Goal: Task Accomplishment & Management: Manage account settings

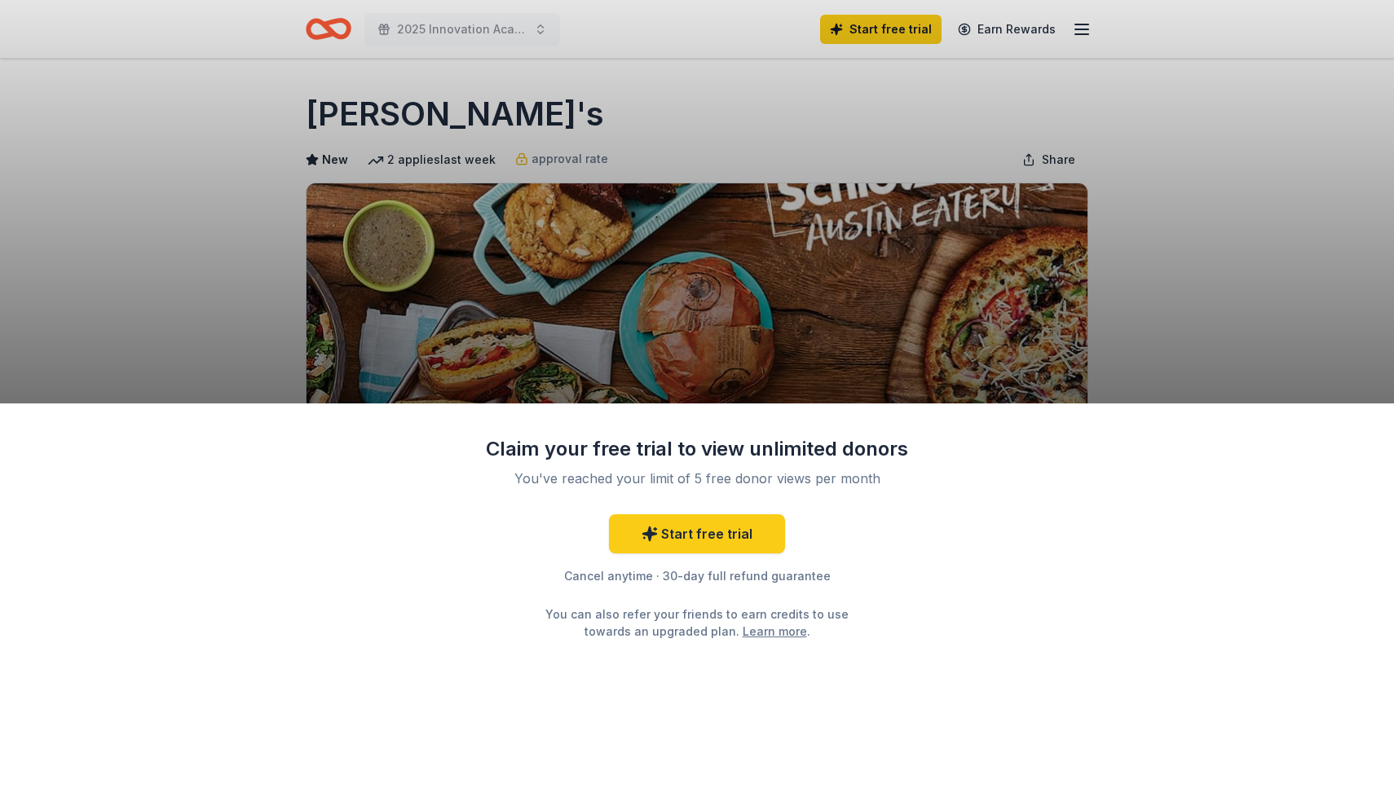
click at [1082, 27] on div "Claim your free trial to view unlimited donors You've reached your limit of 5 f…" at bounding box center [697, 403] width 1394 height 806
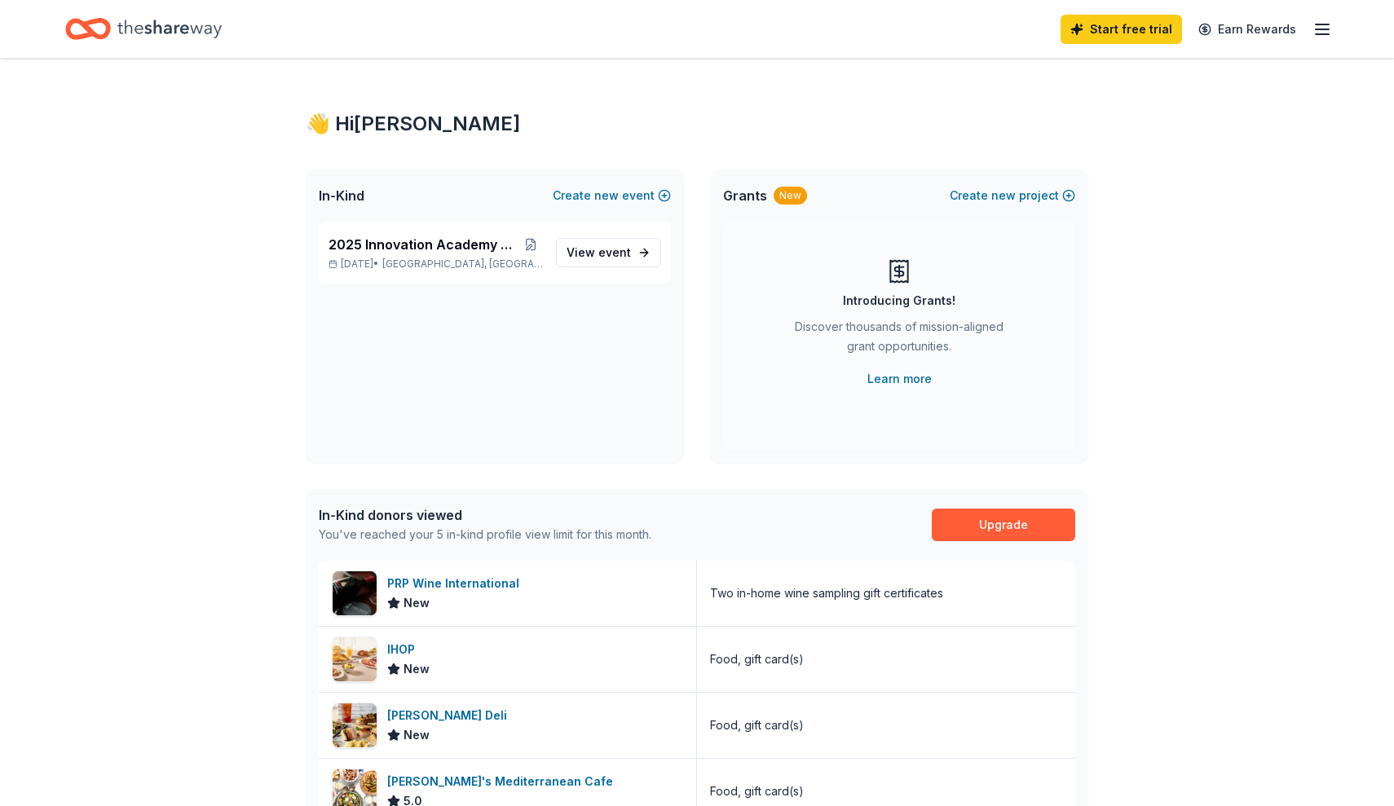
click at [1318, 35] on icon "button" at bounding box center [1323, 30] width 20 height 20
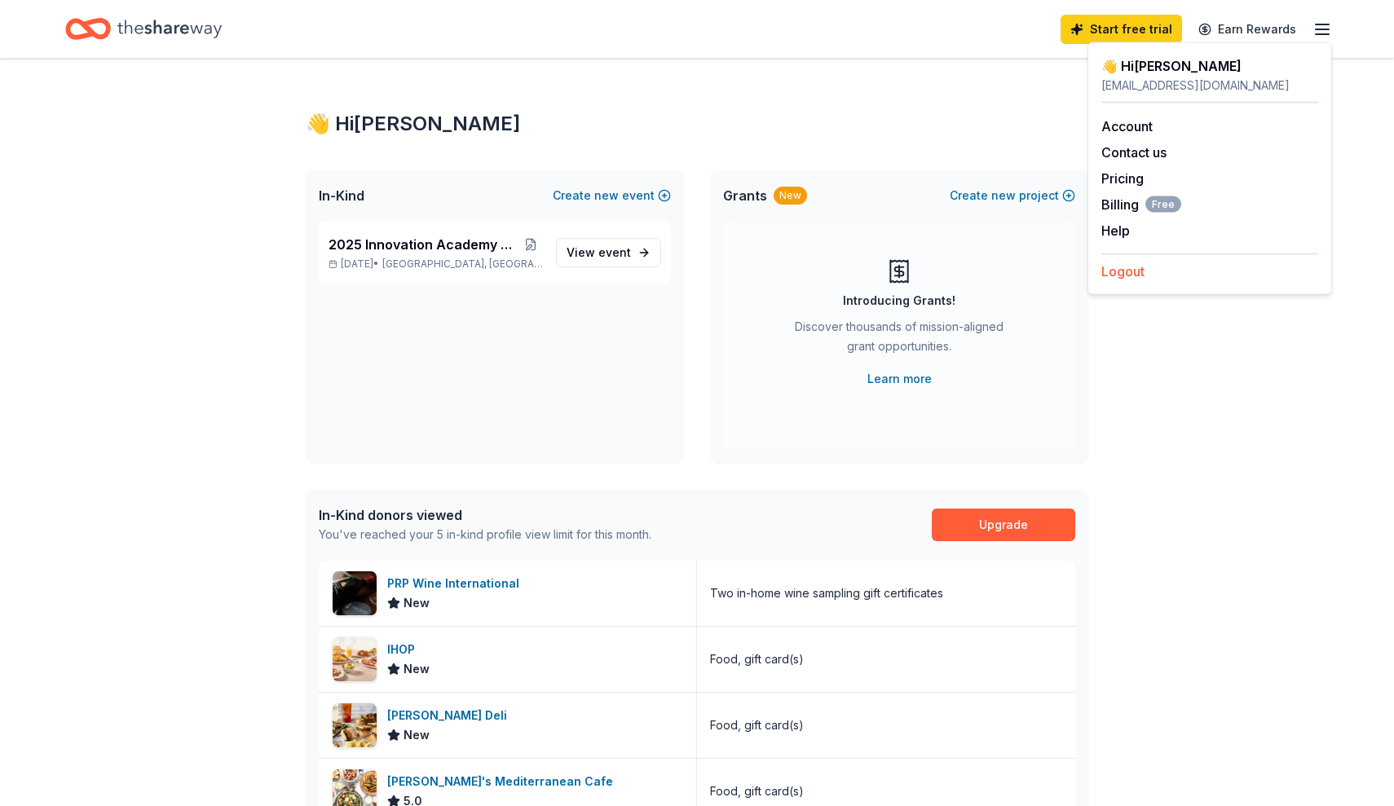
click at [1133, 277] on button "Logout" at bounding box center [1123, 272] width 43 height 20
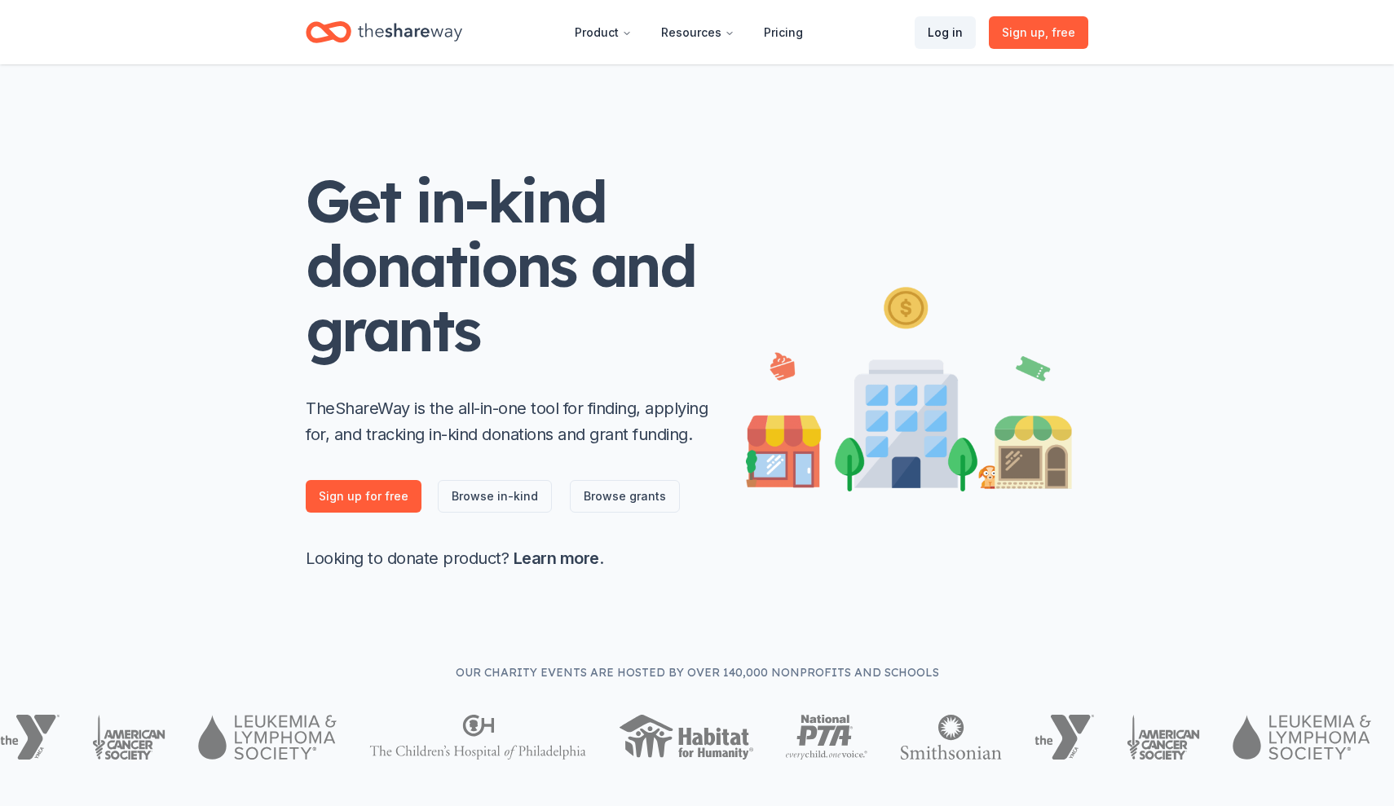
click at [941, 27] on link "Log in" at bounding box center [945, 32] width 61 height 33
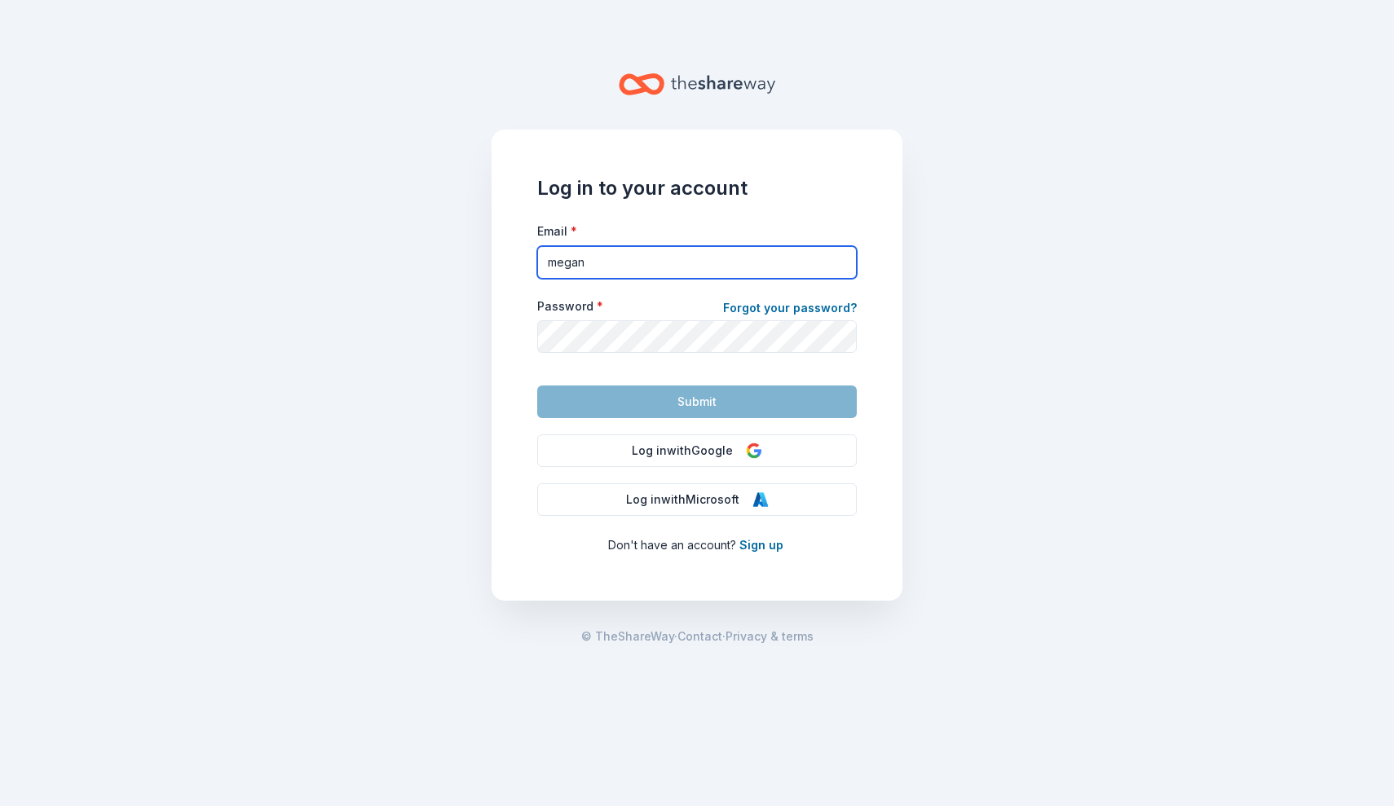
type input "meganbradleypto@gmail.com"
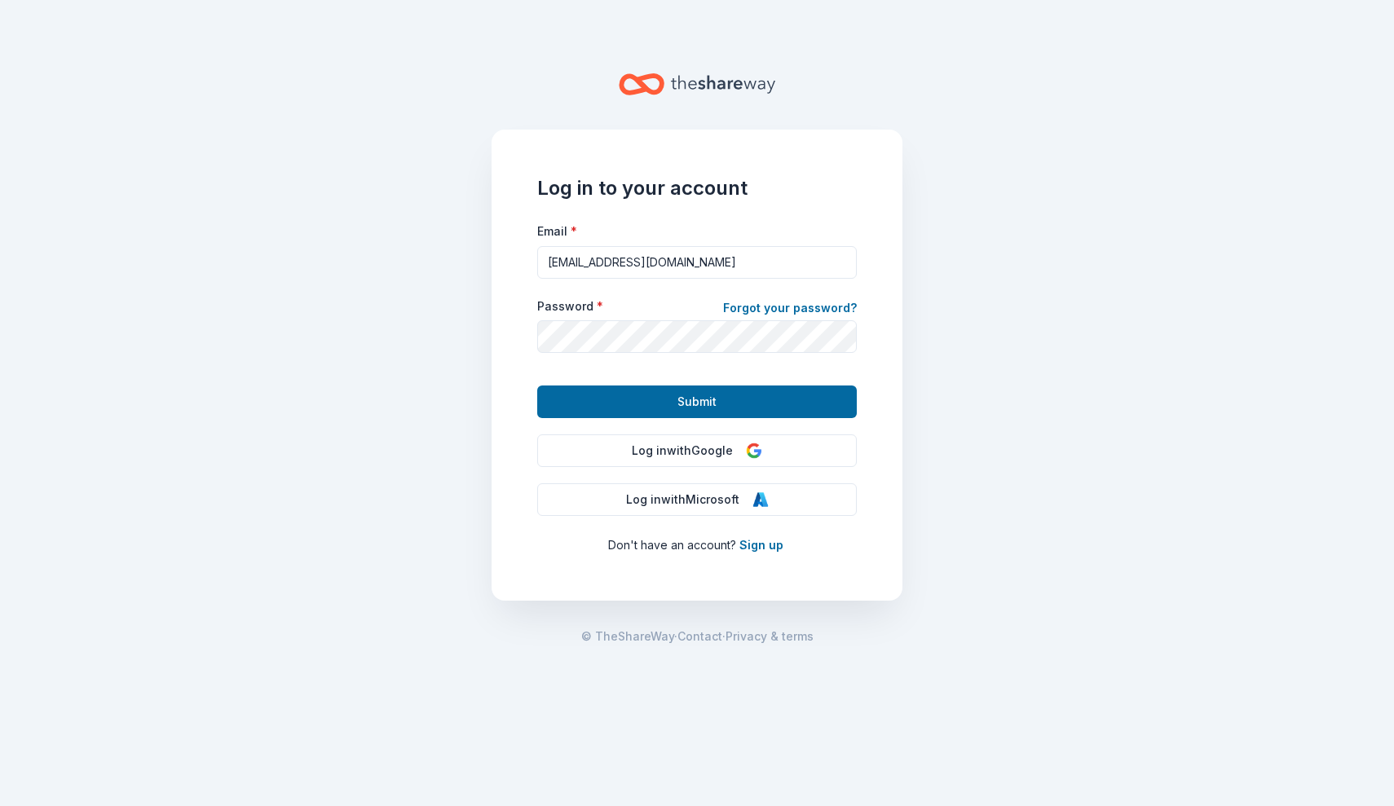
click at [688, 397] on span "Submit" at bounding box center [697, 402] width 39 height 20
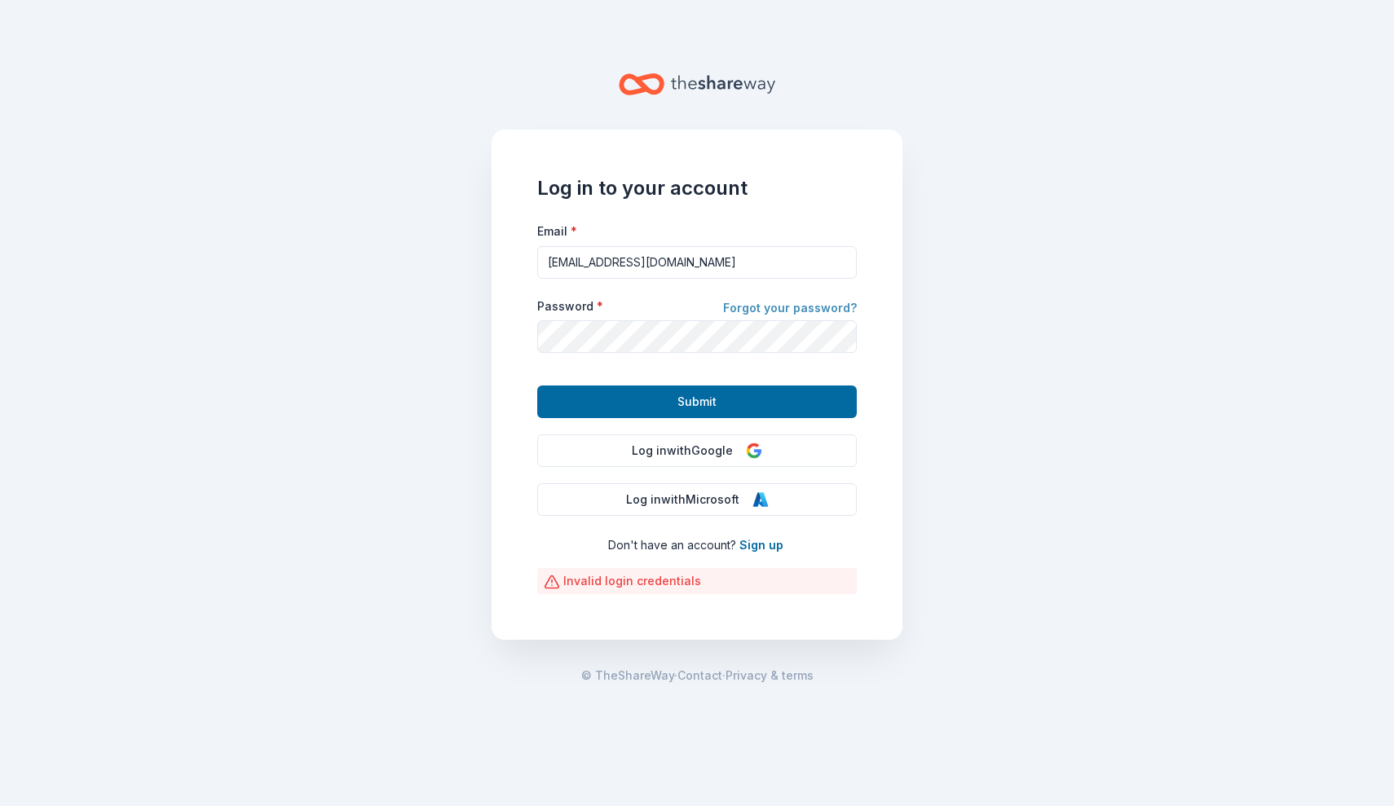
click at [763, 305] on link "Forgot your password?" at bounding box center [790, 309] width 134 height 23
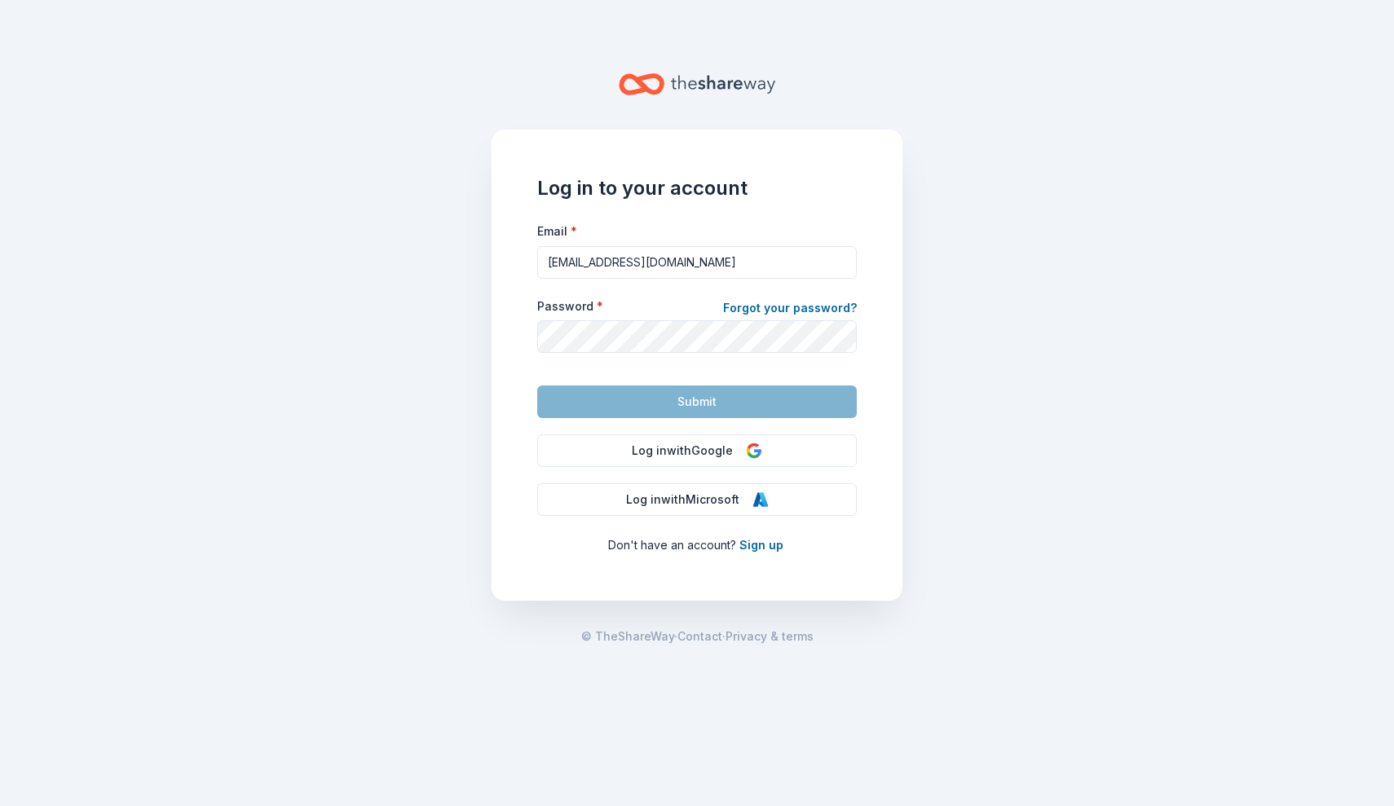
type input "silentauction@iaptso.org"
click at [823, 307] on link "Forgot your password?" at bounding box center [790, 309] width 134 height 23
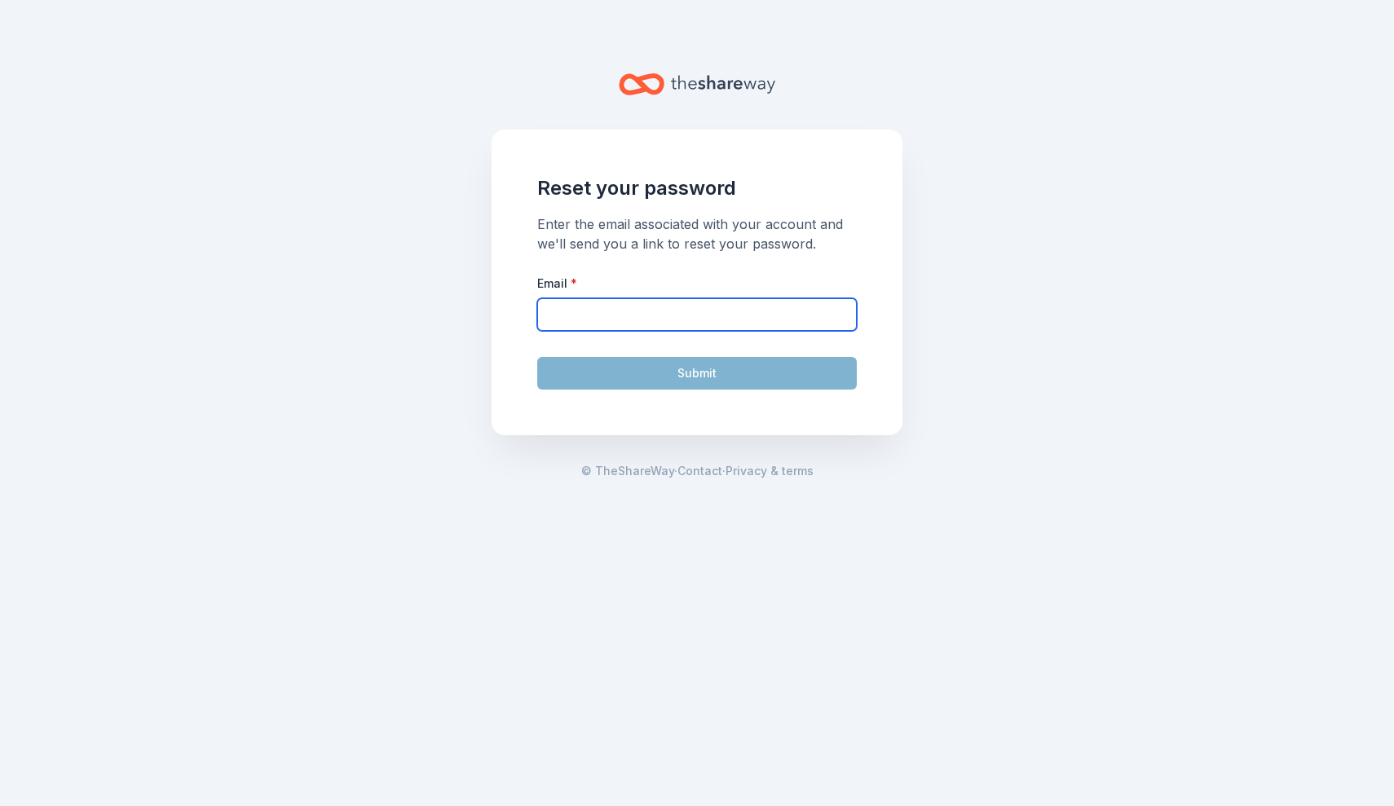
click at [767, 315] on input "Email *" at bounding box center [697, 314] width 320 height 33
click at [921, 345] on main "Reset your password Enter the email associated with your account and we'll send…" at bounding box center [697, 403] width 1394 height 806
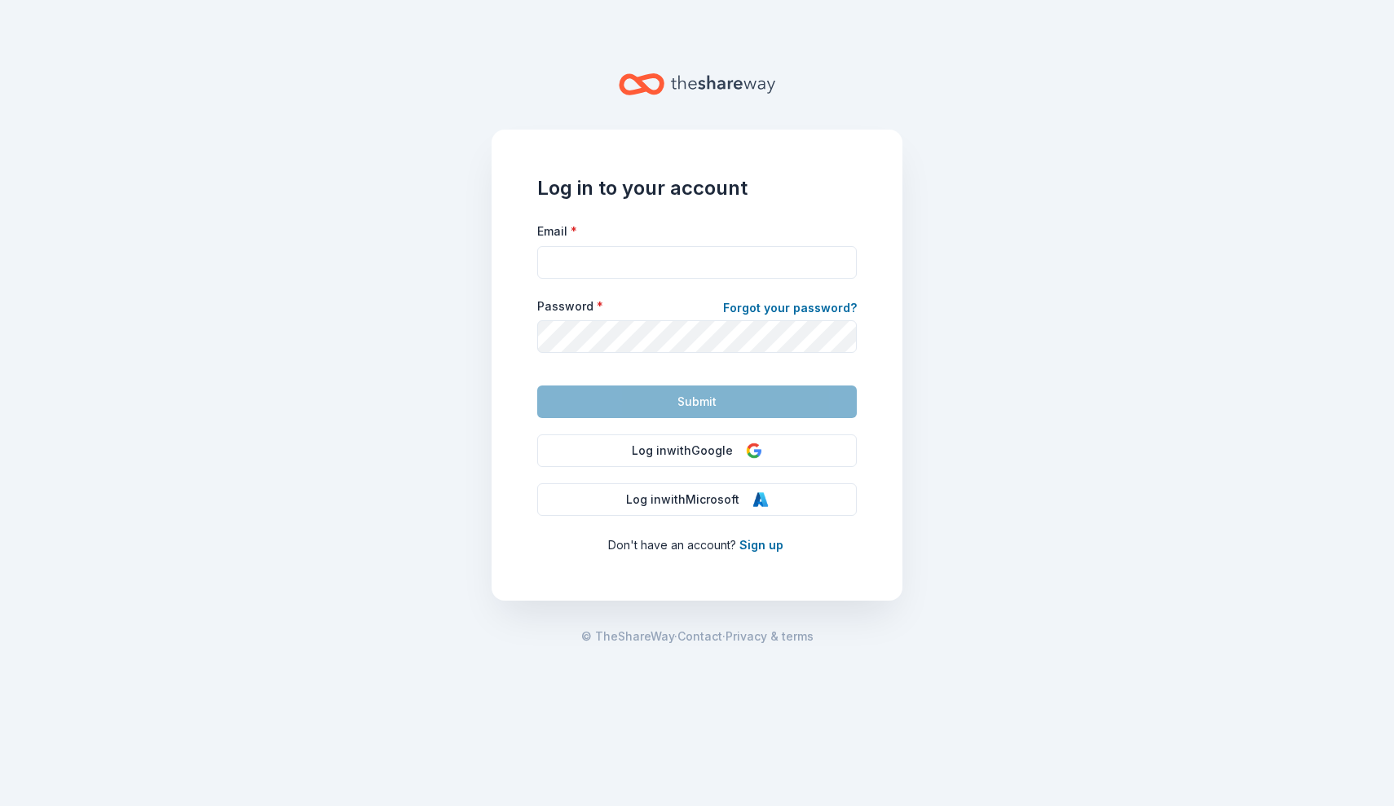
click at [411, 229] on main "Log in to your account Email * Password * Forgot your password? Submit Log in w…" at bounding box center [697, 403] width 1394 height 806
click at [647, 267] on input "Email *" at bounding box center [697, 262] width 320 height 33
type input "bmcmeg"
type input "bmcmeg04@comcast.net"
click at [784, 309] on link "Forgot your password?" at bounding box center [790, 309] width 134 height 23
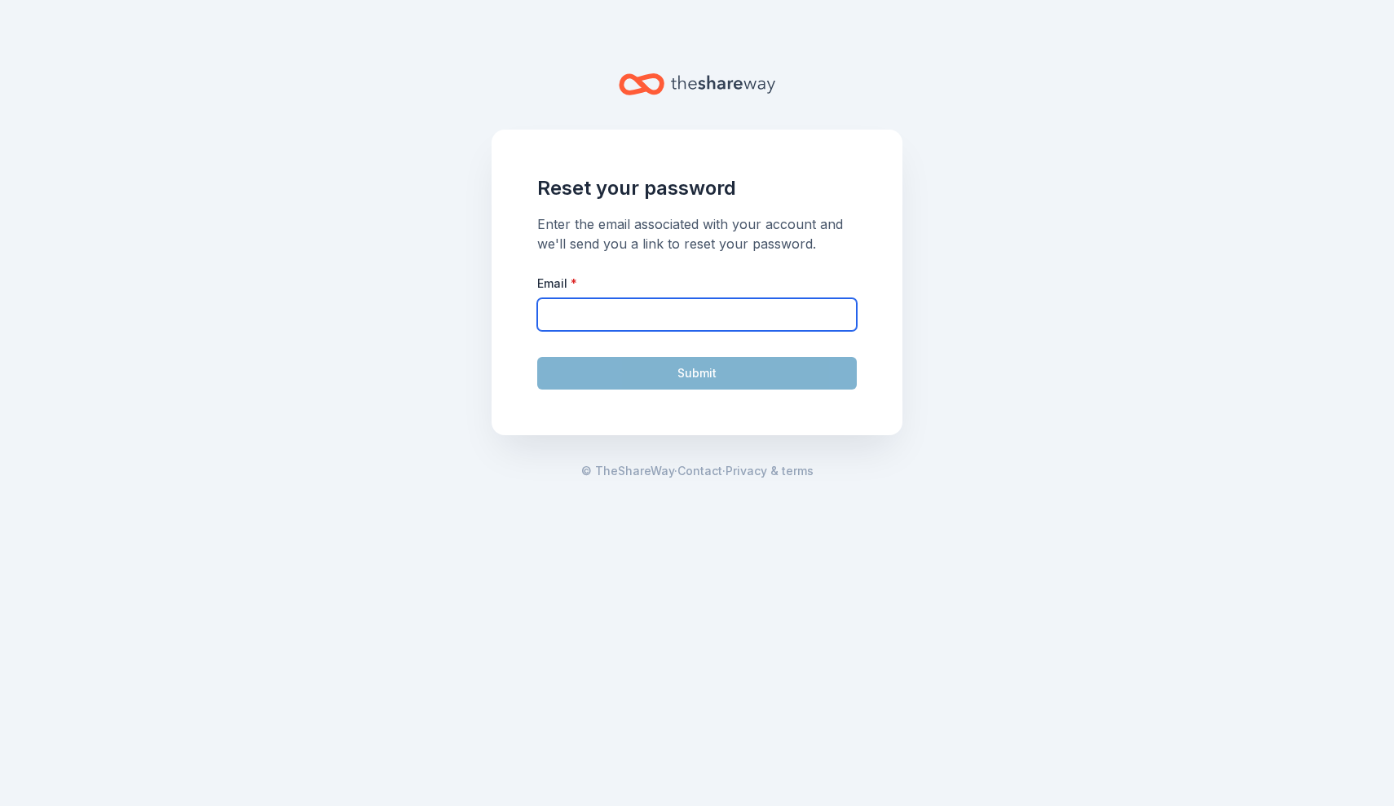
click at [696, 320] on input "Email *" at bounding box center [697, 314] width 320 height 33
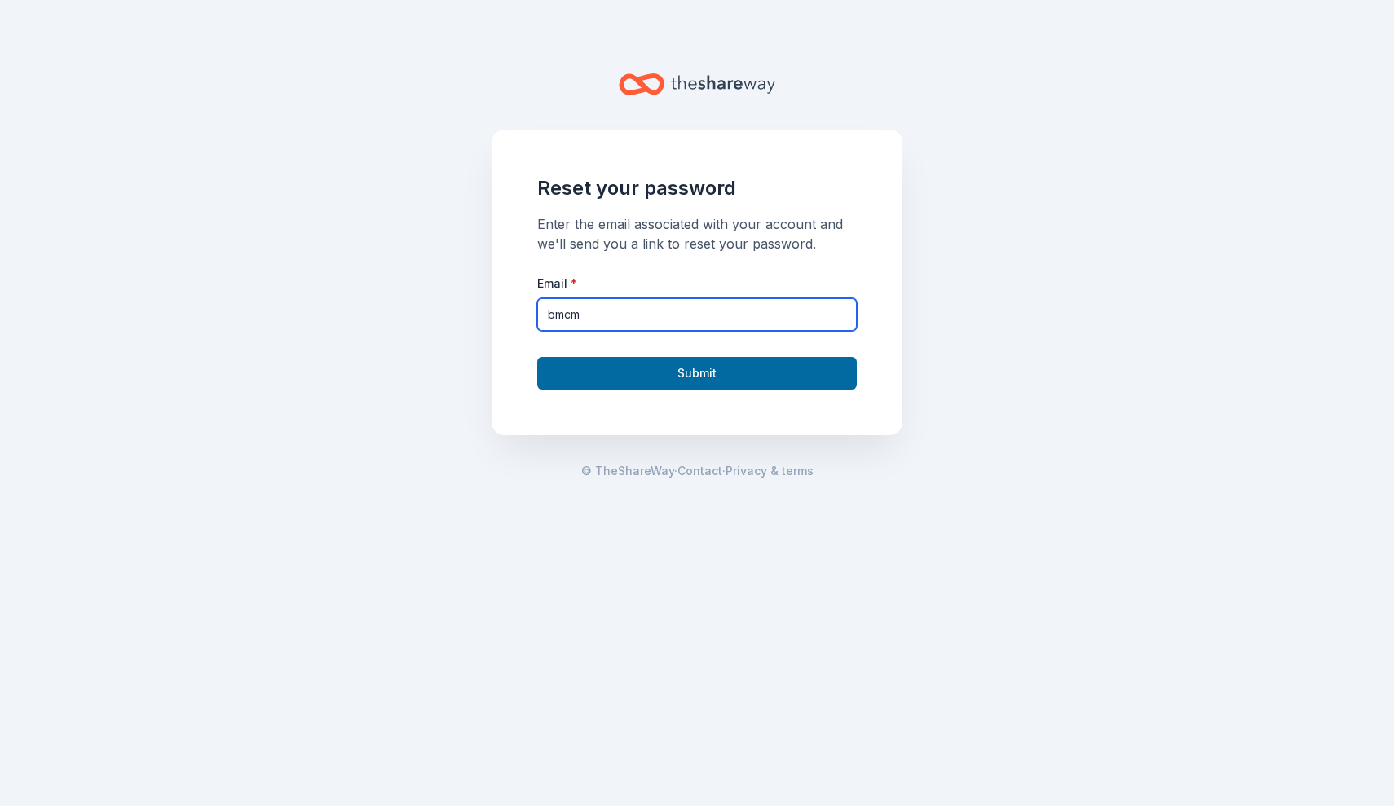
type input "bmcme"
type input "bmcmeg04@comcast.net"
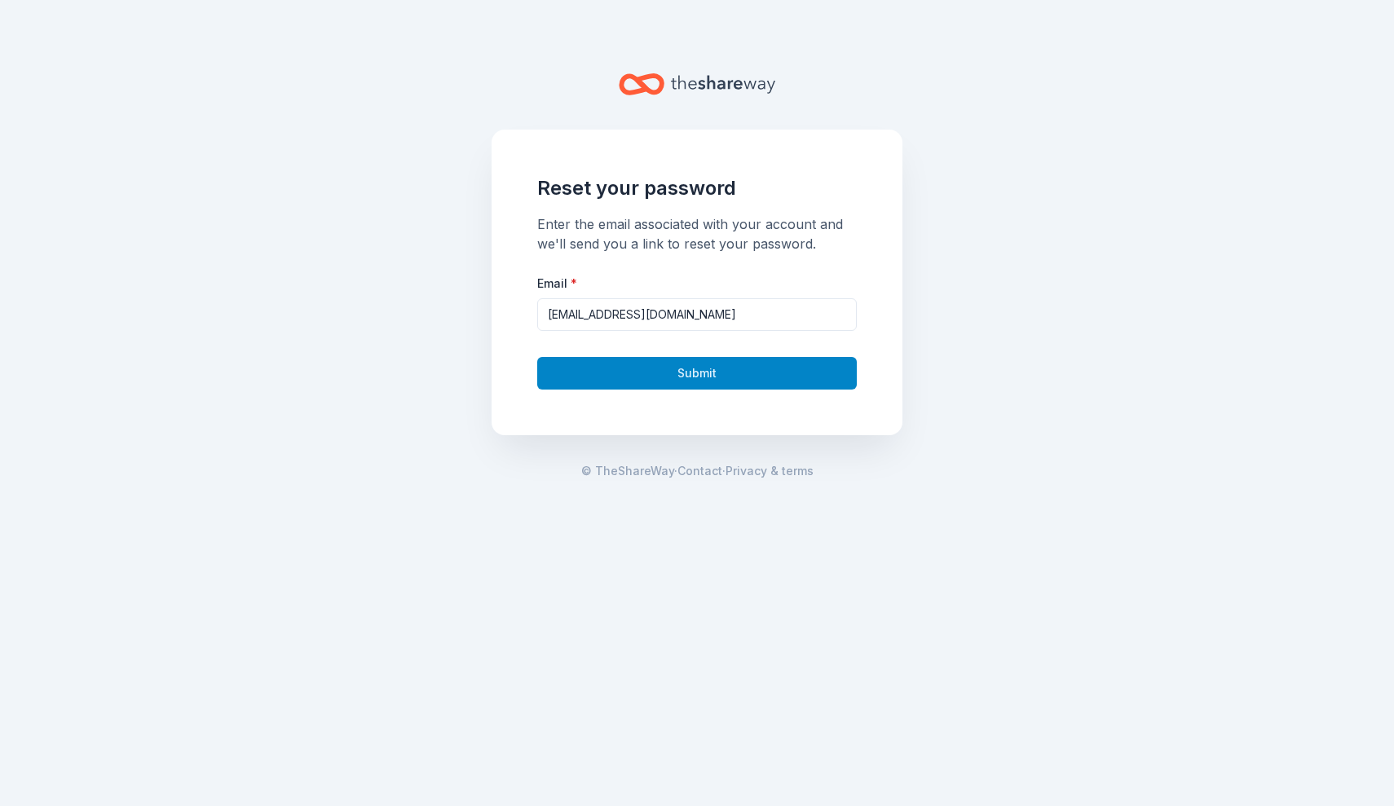
click at [678, 378] on button "Submit" at bounding box center [697, 373] width 320 height 33
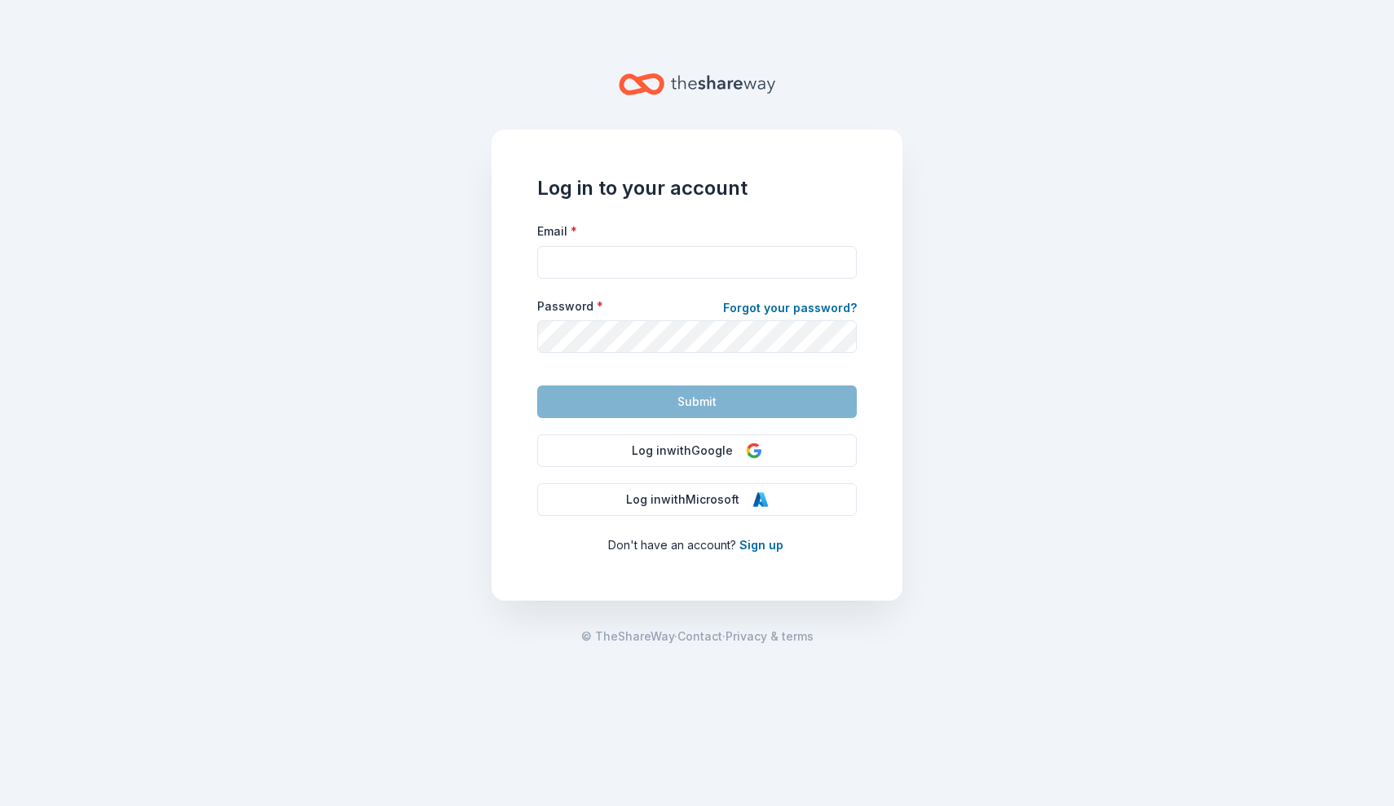
click at [409, 450] on main "Log in to your account Email * Password * Forgot your password? Submit Log in w…" at bounding box center [697, 403] width 1394 height 806
click at [757, 543] on link "Sign up" at bounding box center [762, 545] width 44 height 14
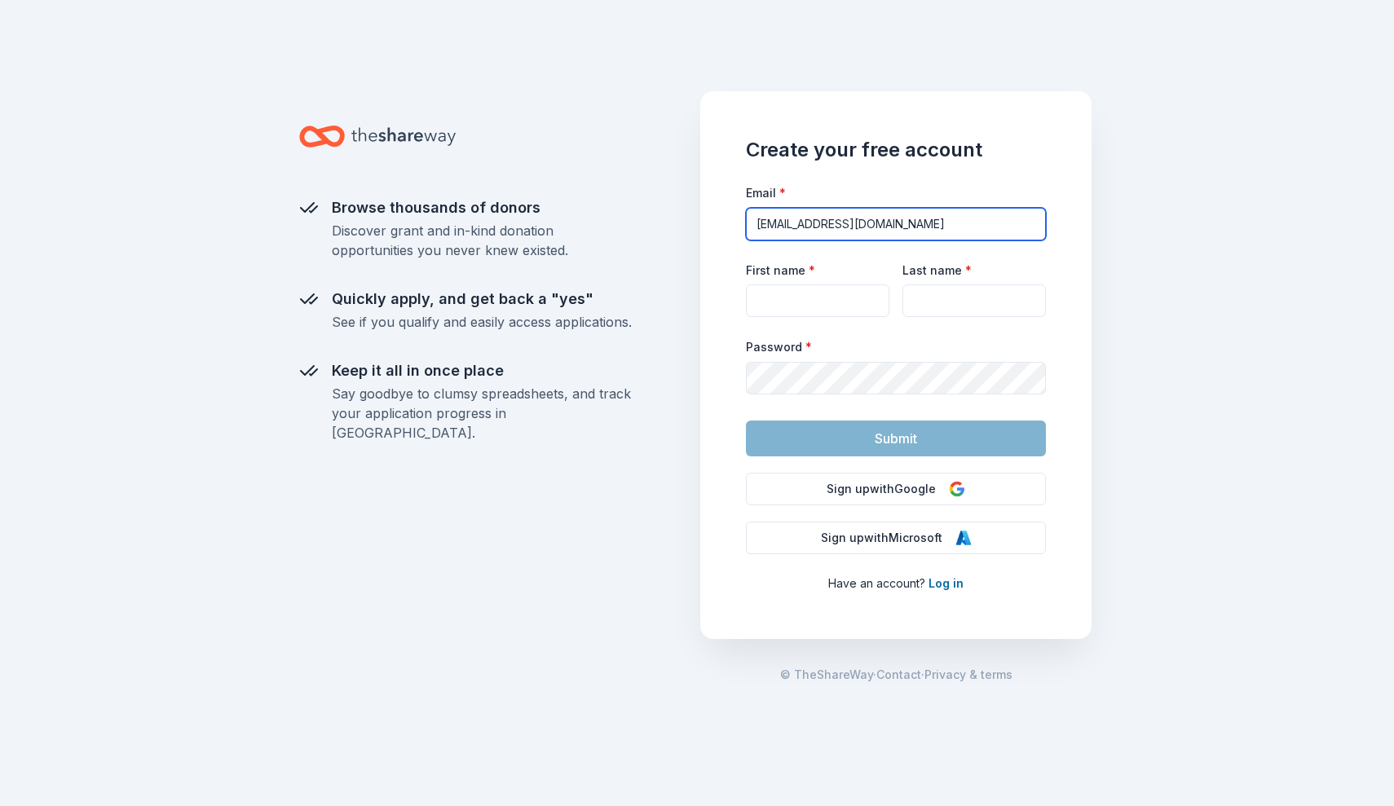
type input "bmcmeg04@comcast.net"
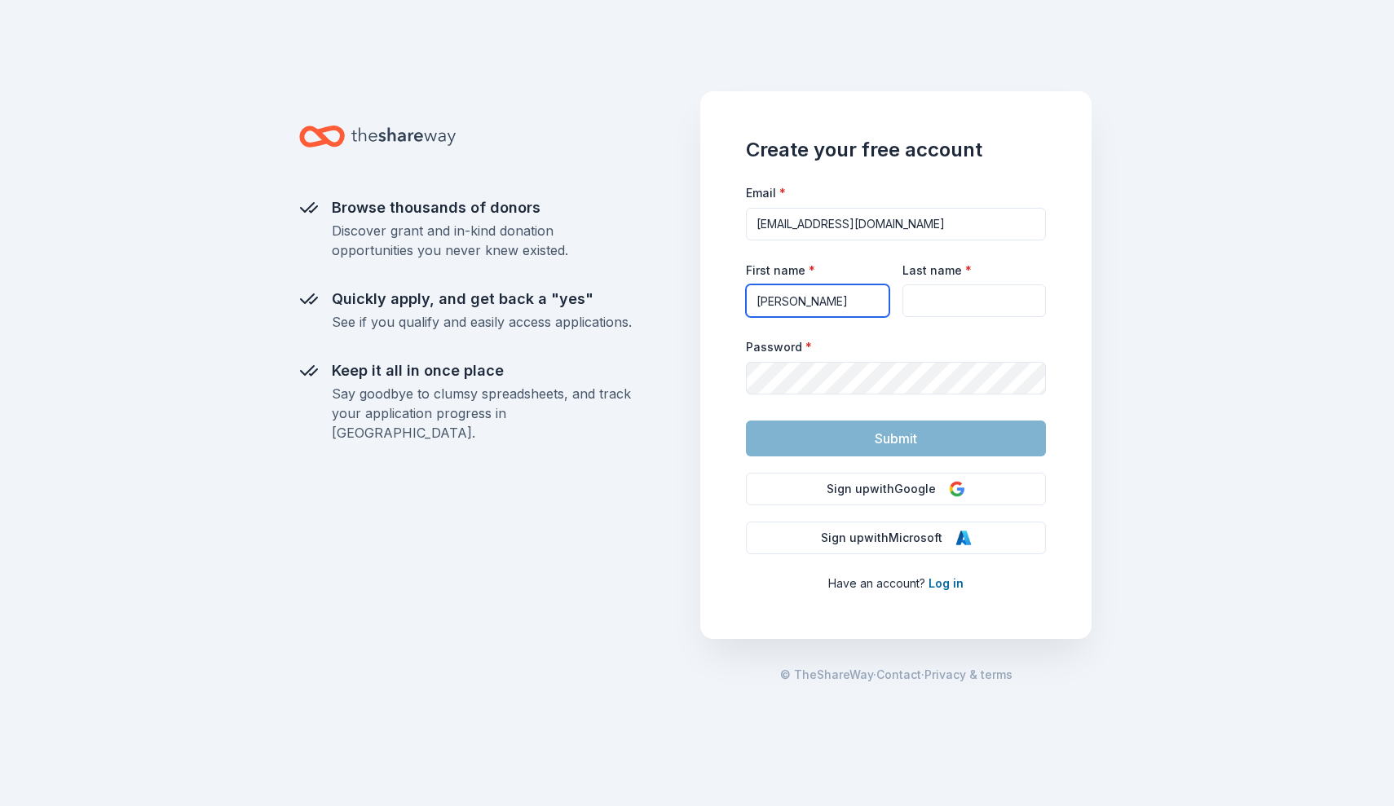
type input "Olivia"
type input "Bradley"
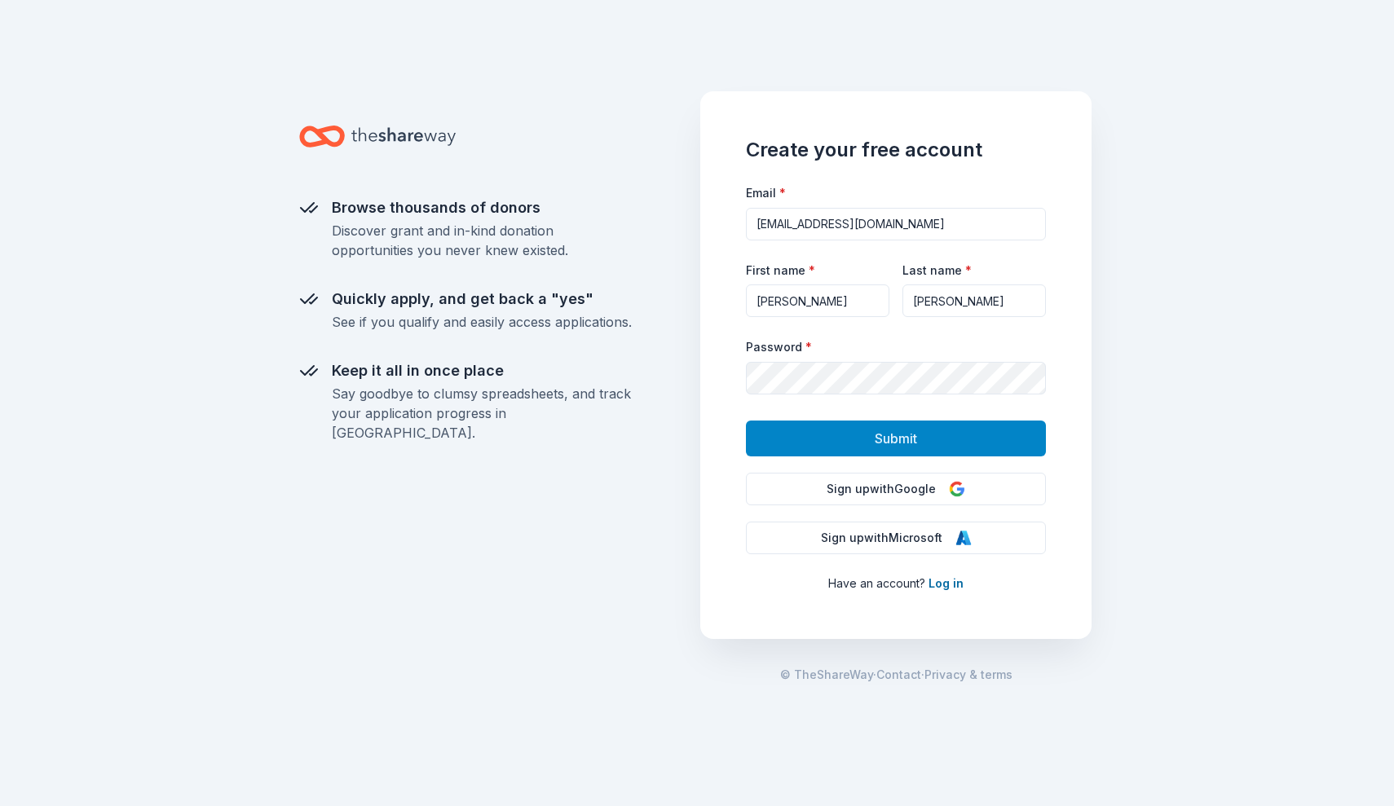
click at [900, 433] on span "Submit" at bounding box center [896, 438] width 42 height 21
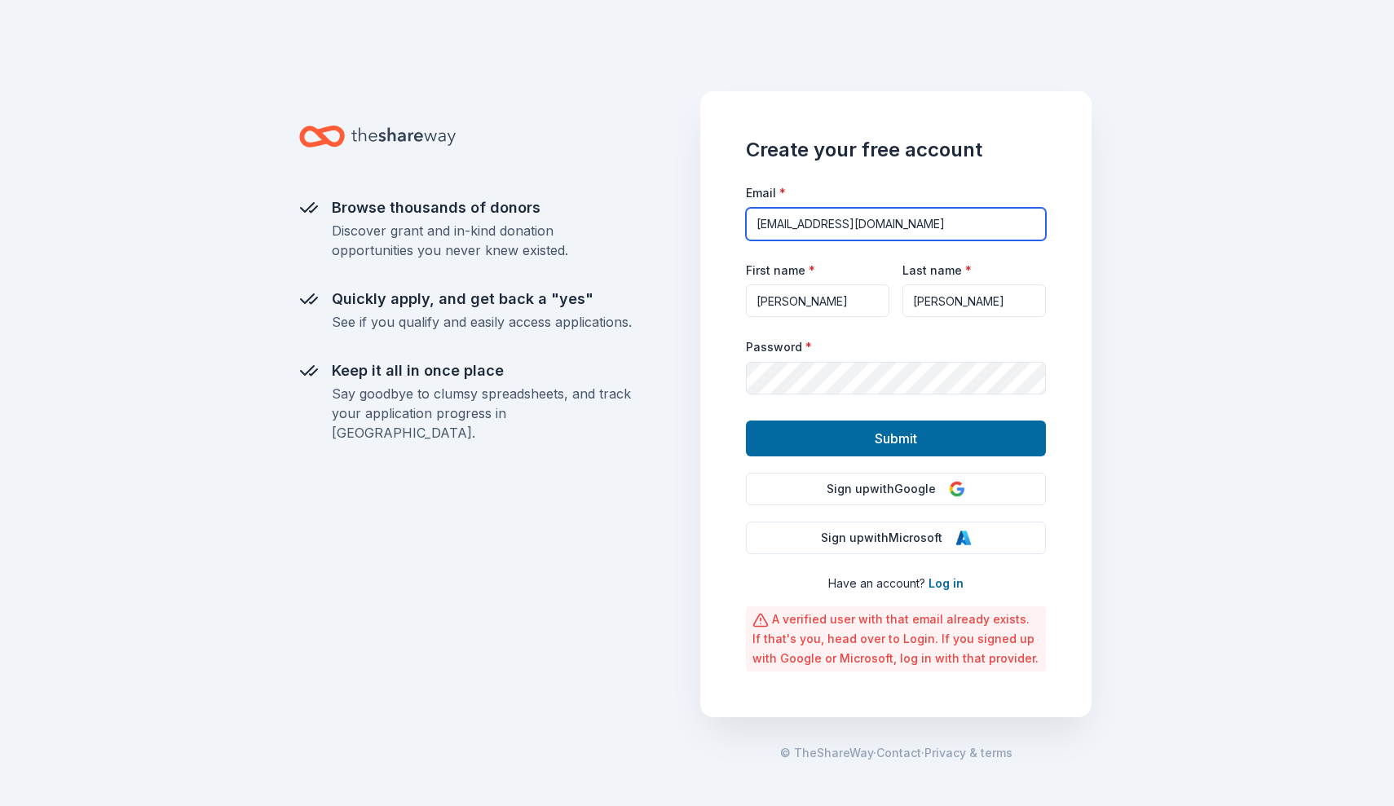
click at [870, 219] on input "bmcmeg04@comcast.net" at bounding box center [896, 224] width 300 height 33
click at [1151, 121] on div "Browse thousands of donors Discover grant and in-kind donation opportunities yo…" at bounding box center [697, 403] width 1394 height 806
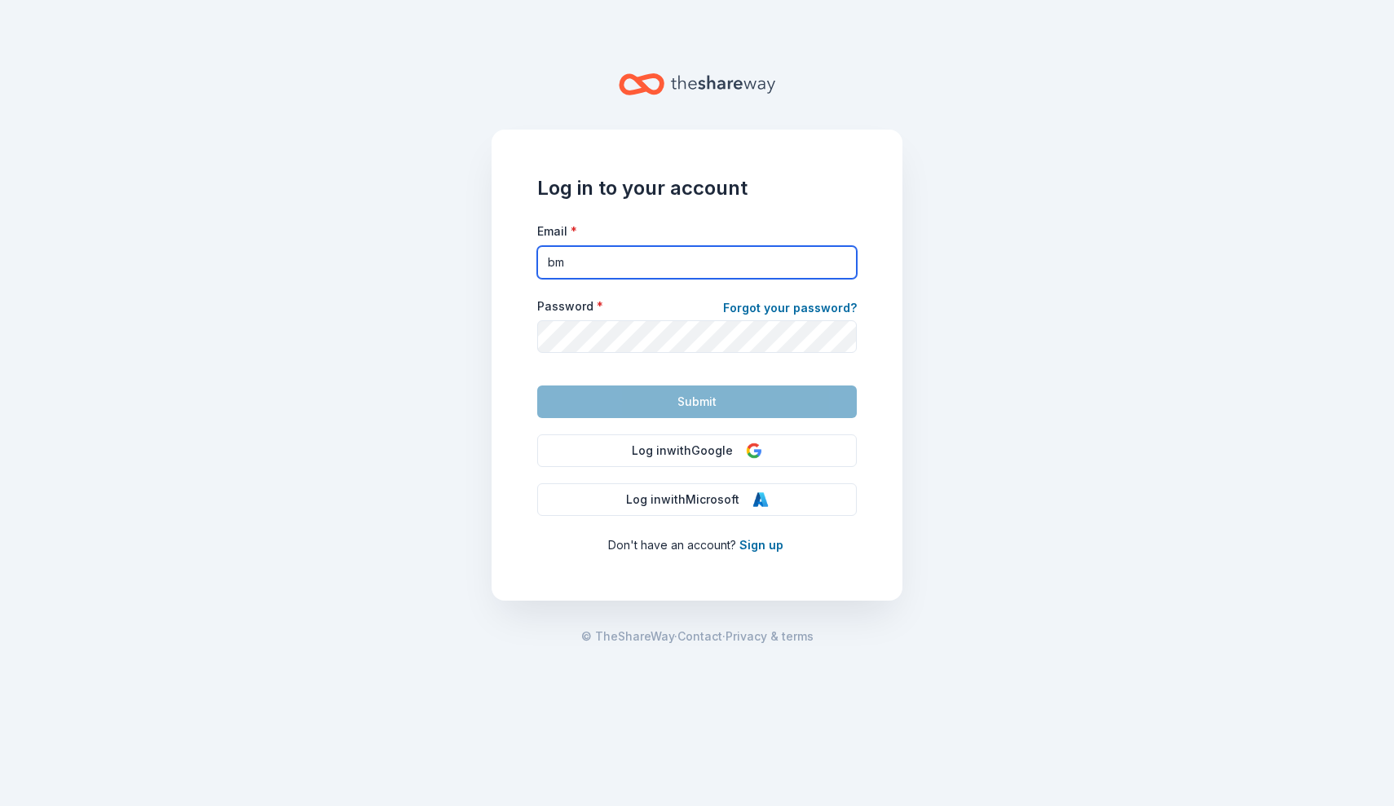
type input "bm"
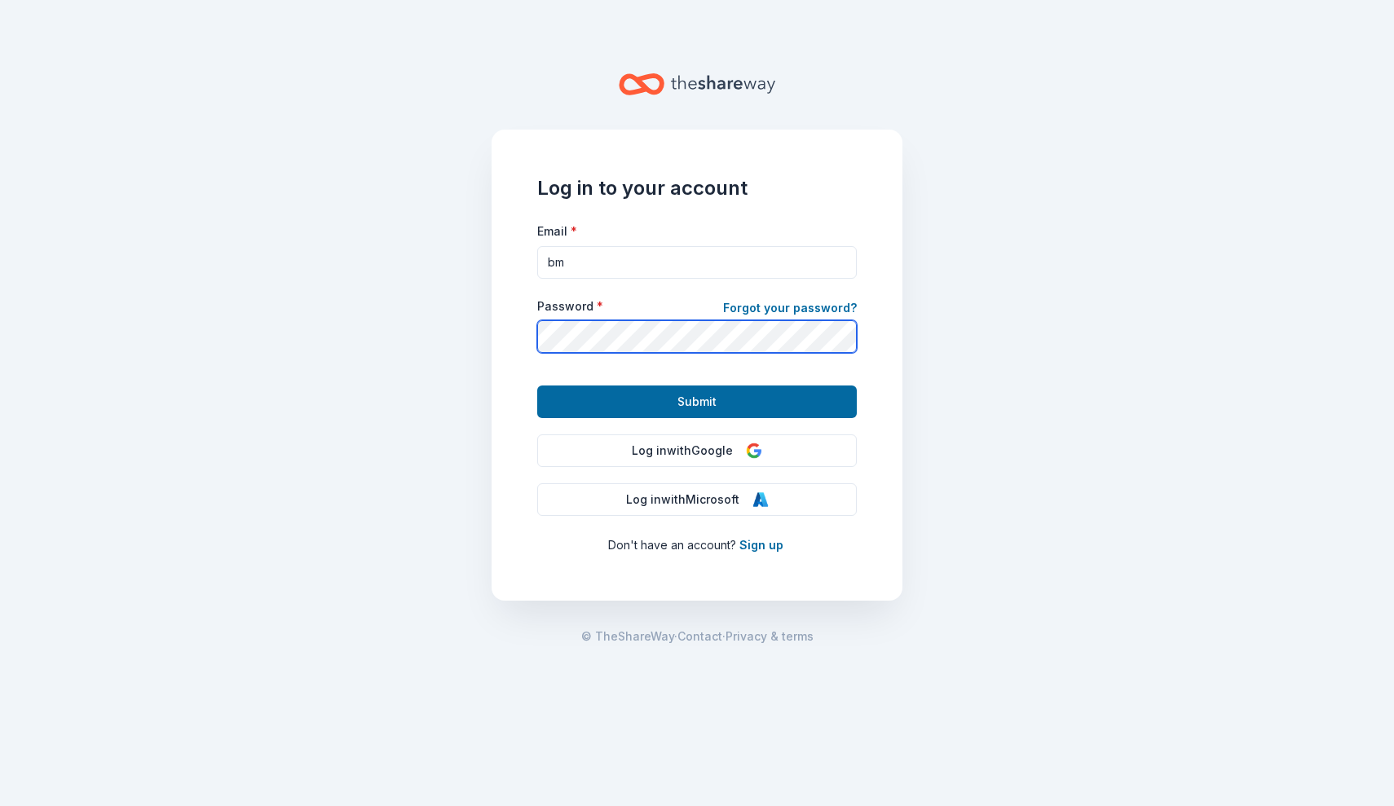
click at [697, 401] on button "Submit" at bounding box center [697, 402] width 320 height 33
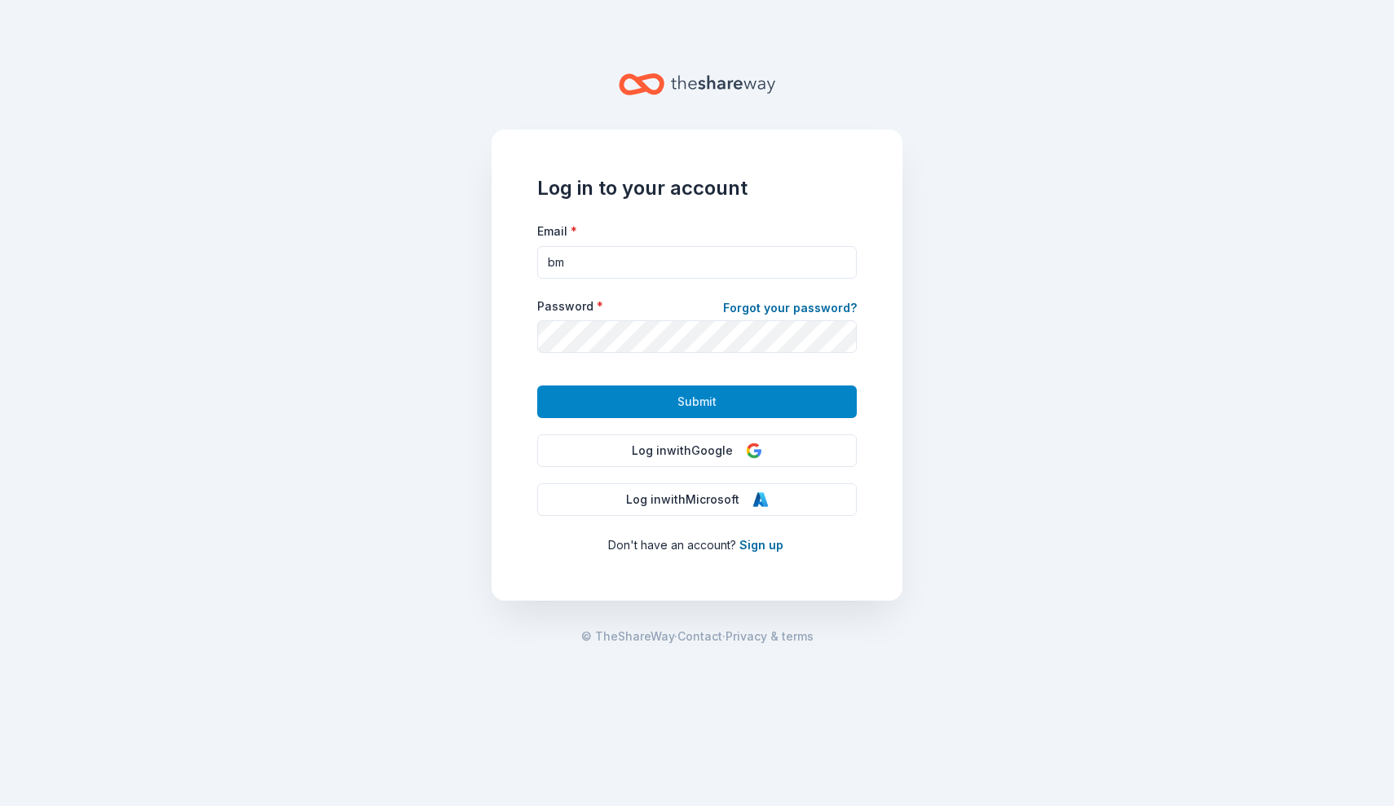
click at [705, 395] on span "Submit" at bounding box center [697, 402] width 39 height 20
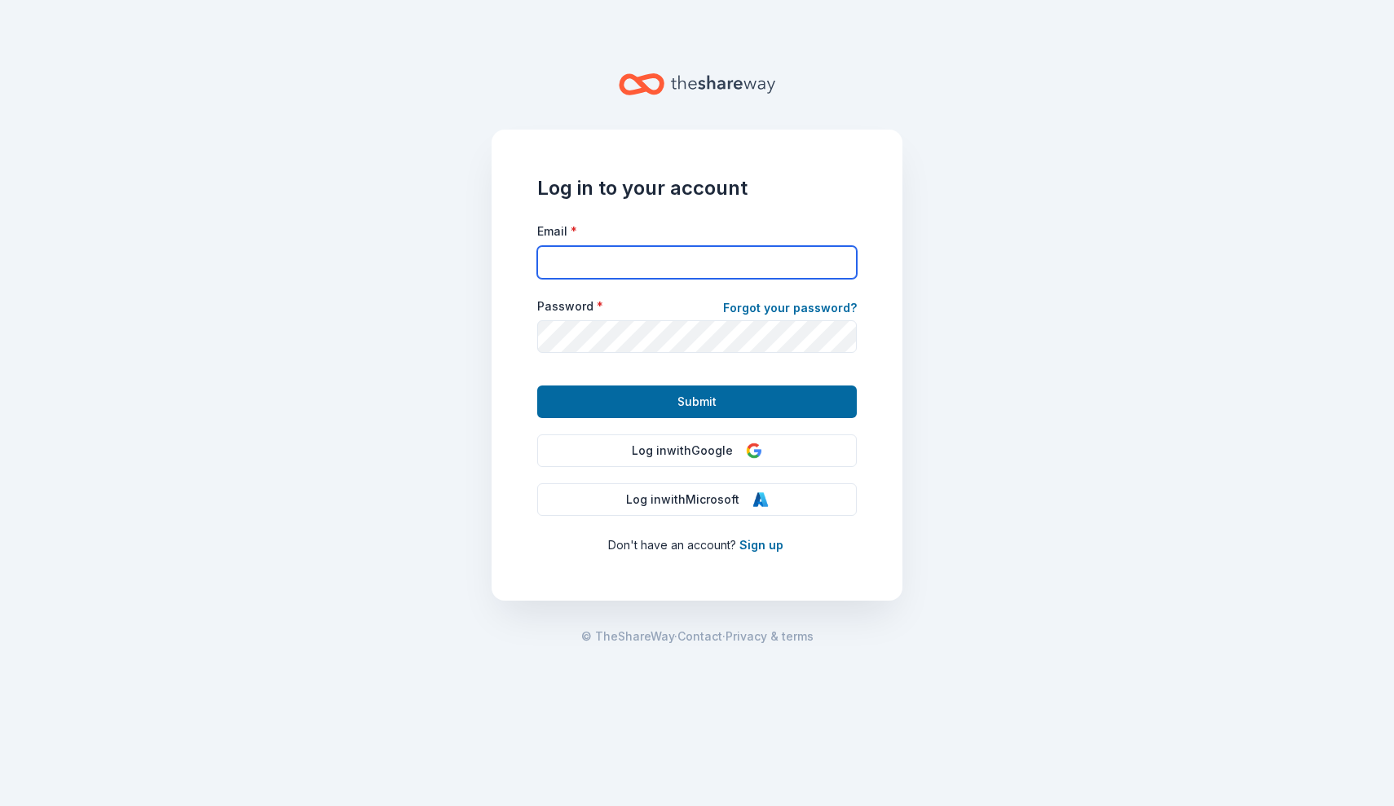
type input "bmcmeg04@comcast.net"
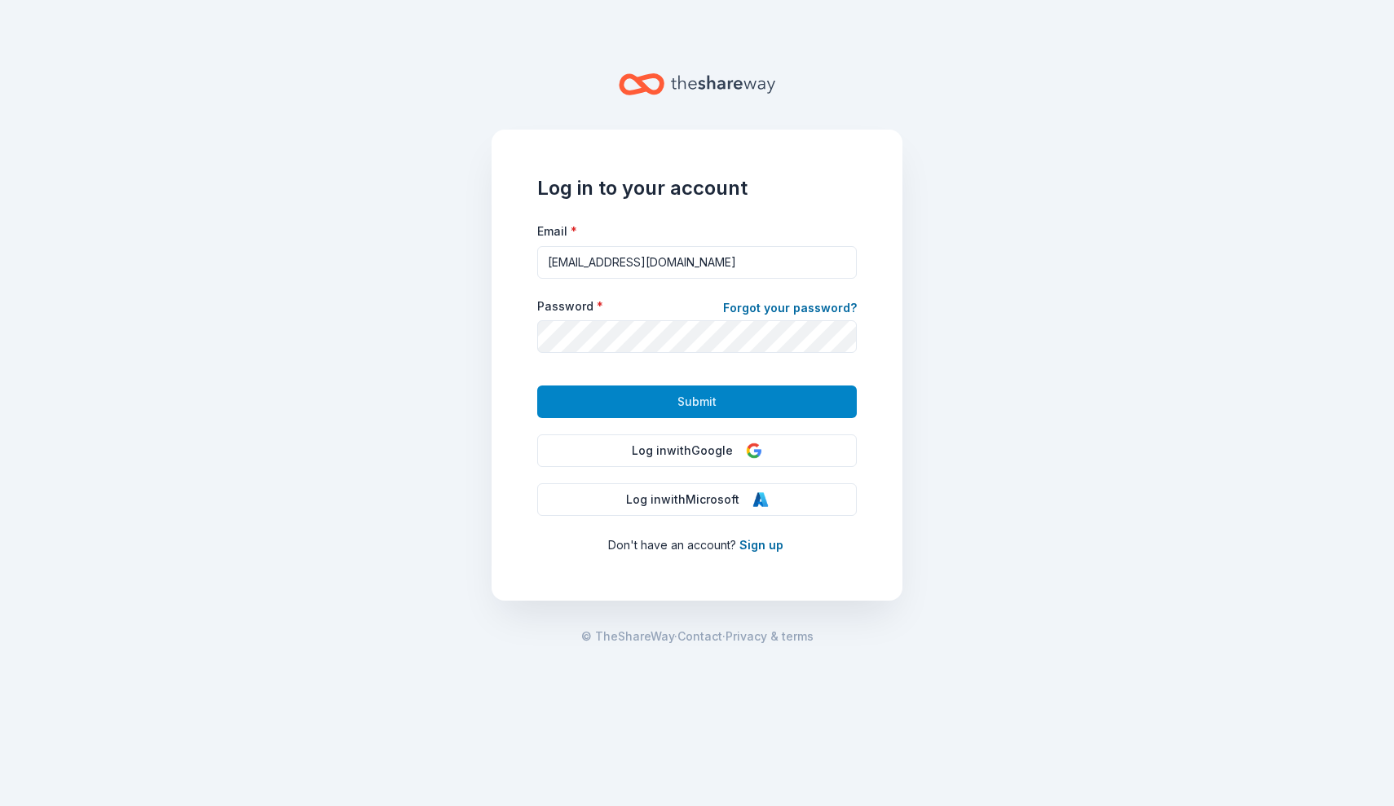
click at [682, 400] on span "Submit" at bounding box center [697, 402] width 39 height 20
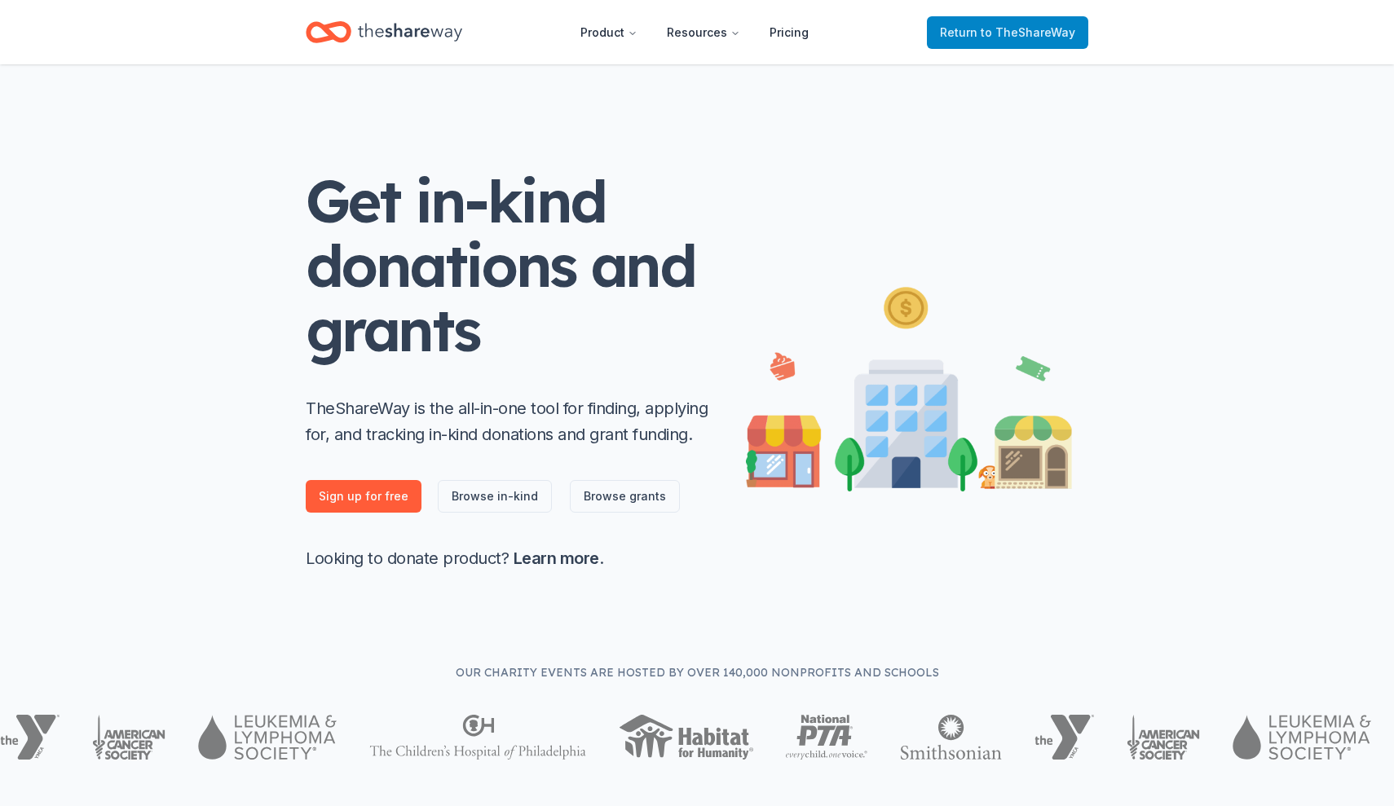
click at [993, 33] on span "to TheShareWay" at bounding box center [1028, 32] width 95 height 14
